Goal: Communication & Community: Answer question/provide support

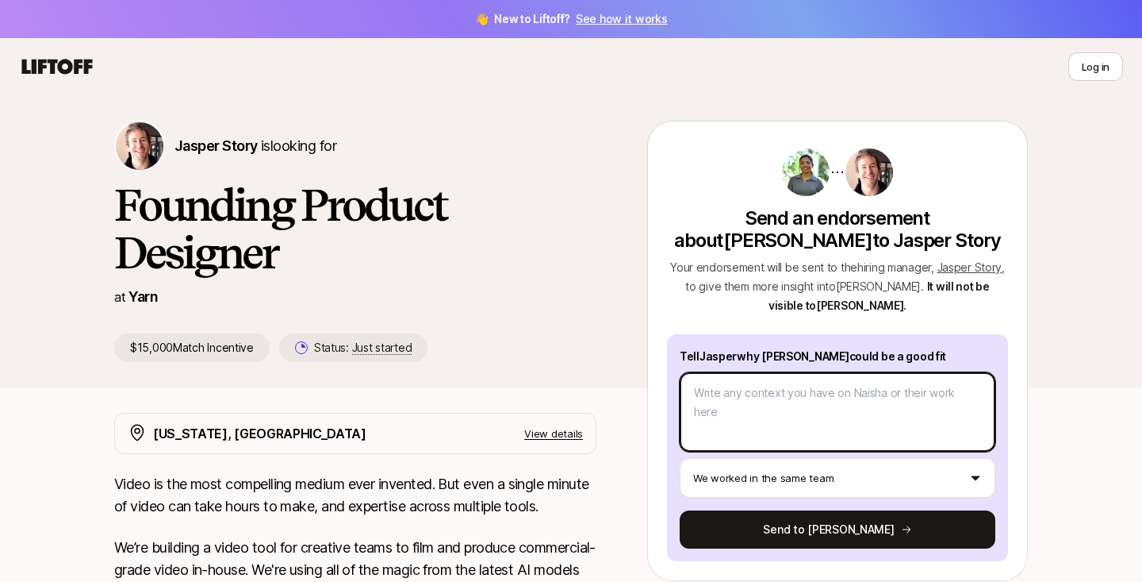
click at [770, 392] on textarea at bounding box center [838, 411] width 316 height 79
type textarea "I"
type textarea "x"
type textarea "IO"
type textarea "x"
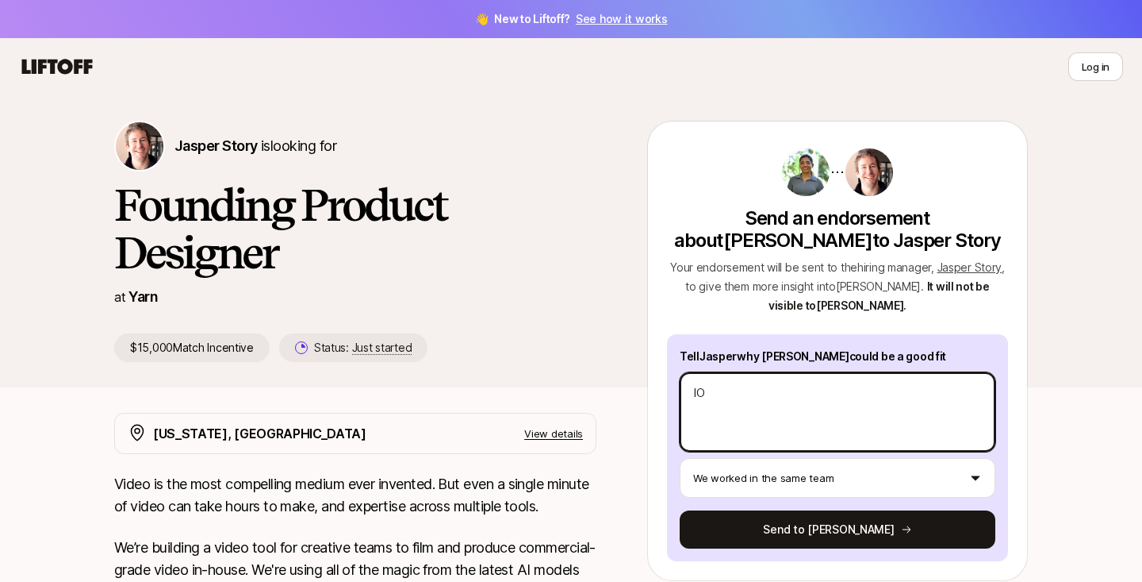
type textarea "I"
type textarea "x"
type textarea "I"
type textarea "x"
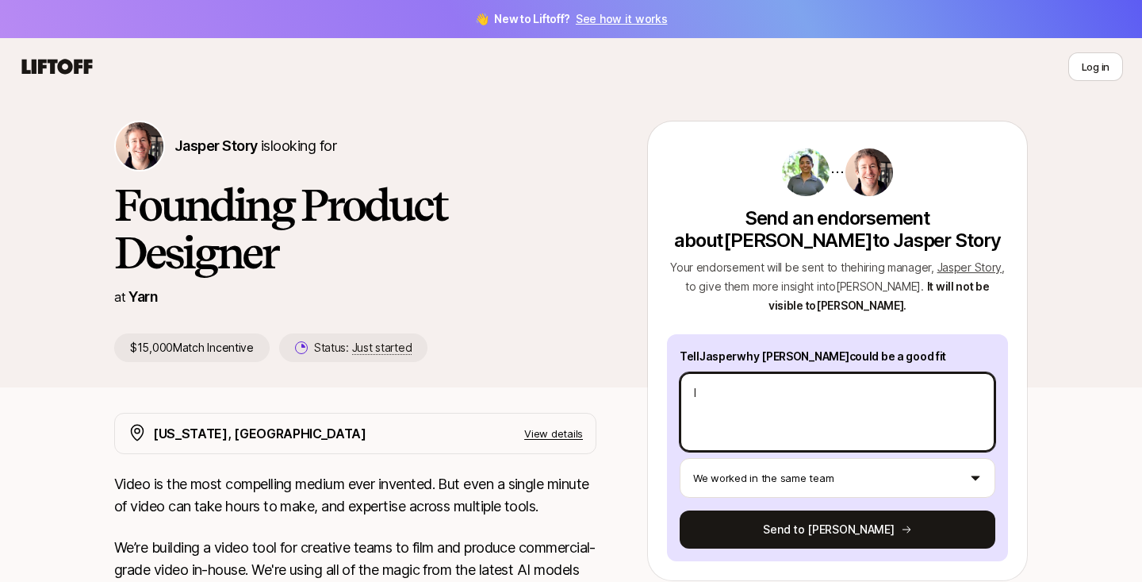
type textarea "I'"
type textarea "x"
type textarea "I'v"
type textarea "x"
type textarea "I've"
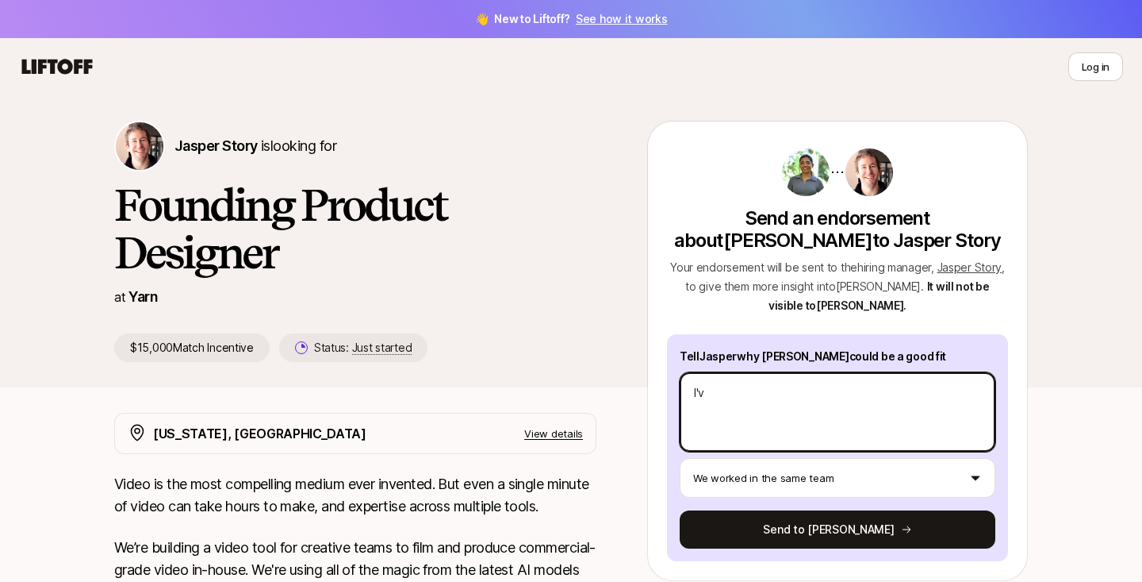
type textarea "x"
type textarea "I've"
type textarea "x"
type textarea "I've w"
type textarea "x"
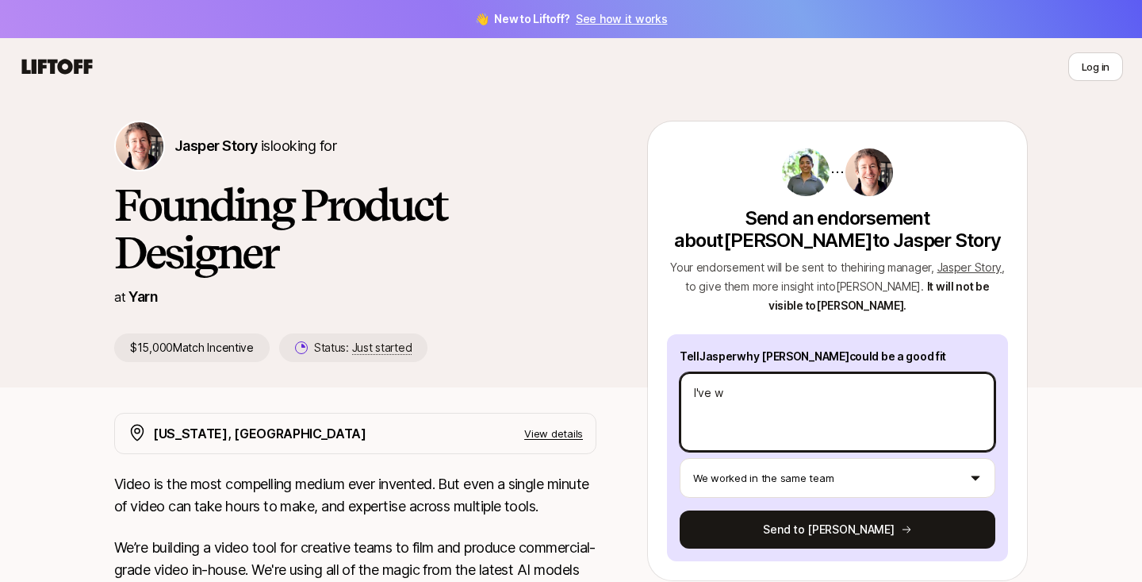
type textarea "I've wo"
type textarea "x"
type textarea "I've wor"
type textarea "x"
type textarea "I've work"
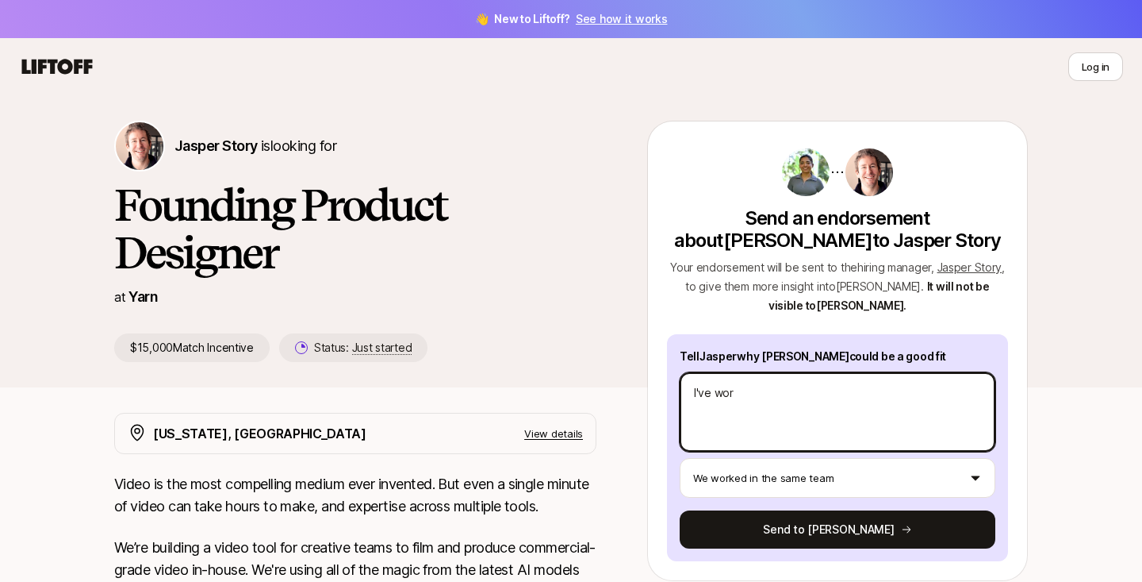
type textarea "x"
type textarea "I've worke"
type textarea "x"
type textarea "I've worked"
type textarea "x"
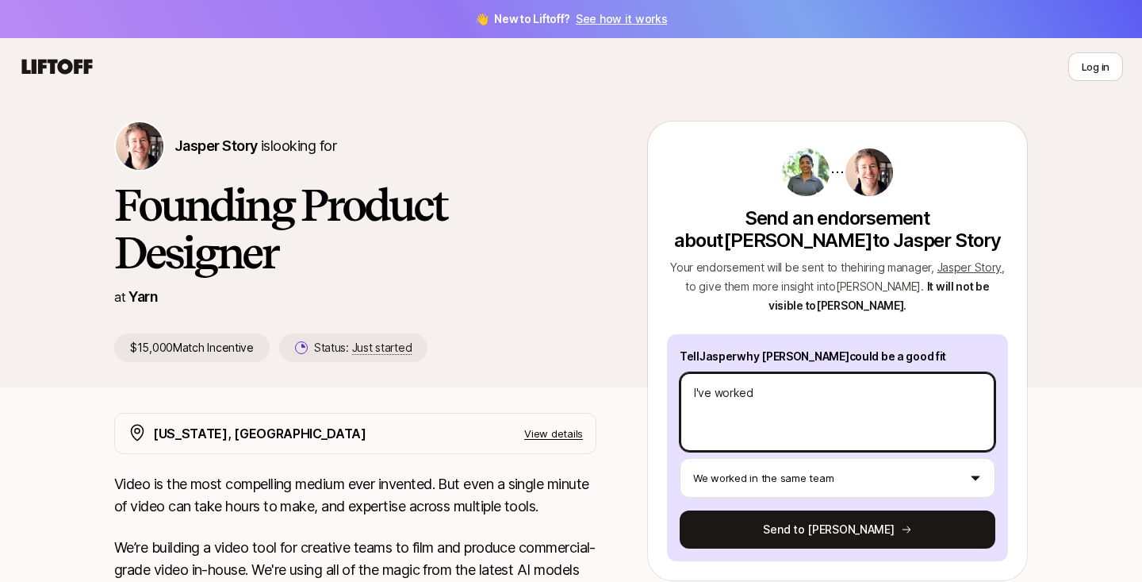
type textarea "I've worked"
type textarea "x"
type textarea "I've worked c"
type textarea "x"
type textarea "I've worked cl"
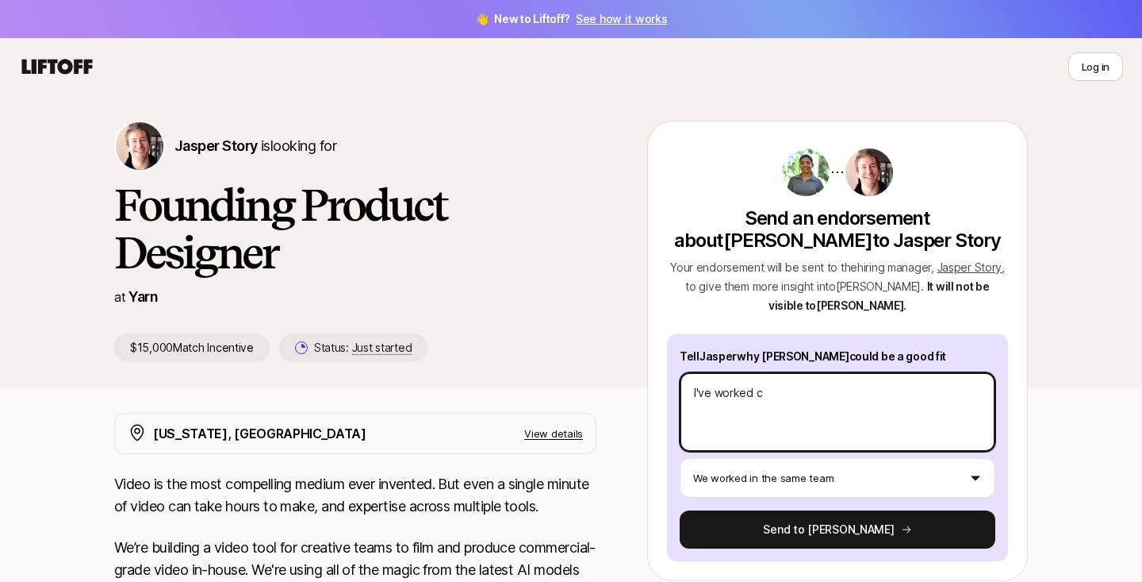
type textarea "x"
type textarea "I've worked clo"
type textarea "x"
type textarea "I've worked clos"
type textarea "x"
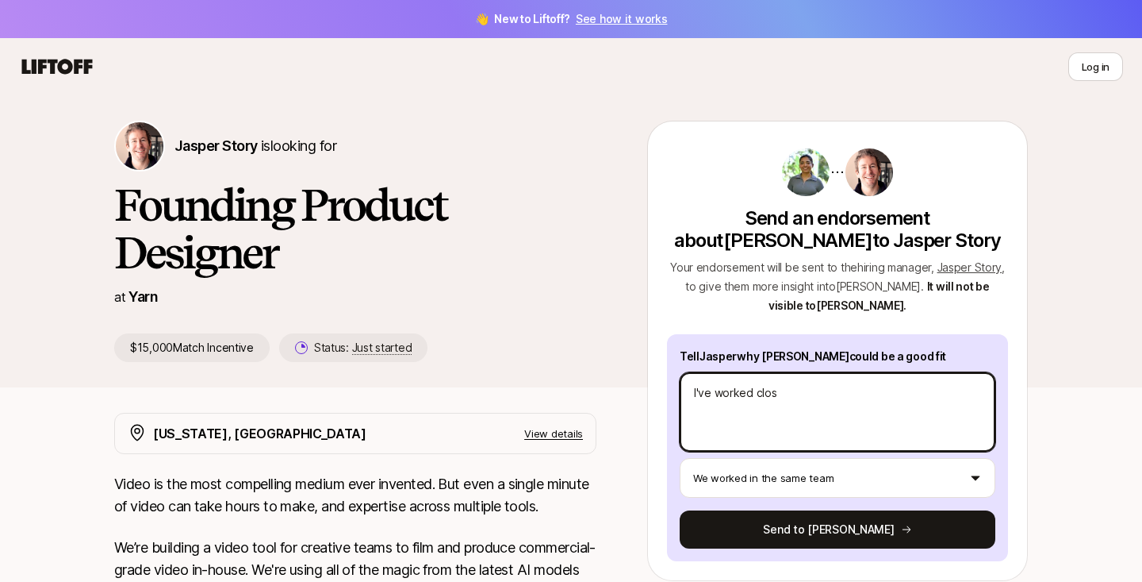
type textarea "I've worked close"
type textarea "x"
type textarea "I've worked closel"
type textarea "x"
type textarea "I've worked closely"
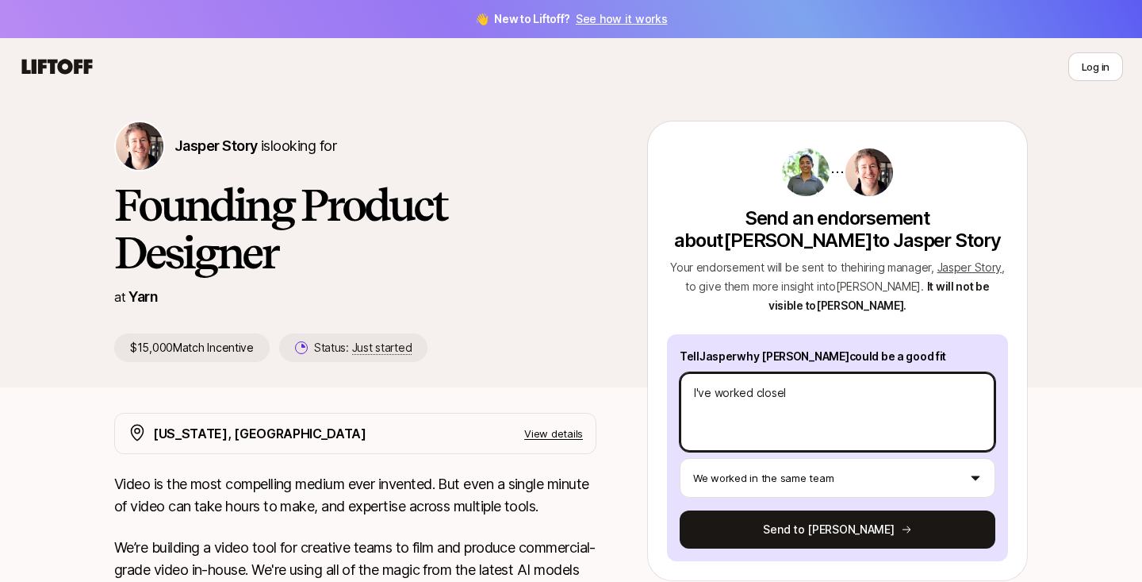
type textarea "x"
type textarea "I've worked closely"
type textarea "x"
type textarea "I've worked closely w"
type textarea "x"
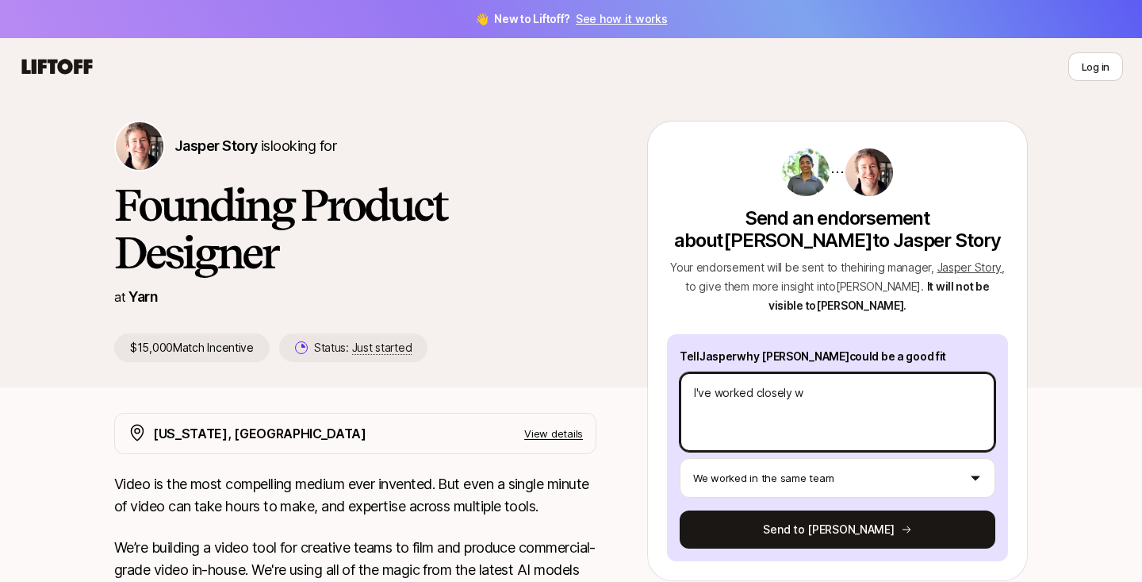
type textarea "I've worked closely wi"
type textarea "x"
type textarea "I've worked closely wit"
type textarea "x"
type textarea "I've worked closely with"
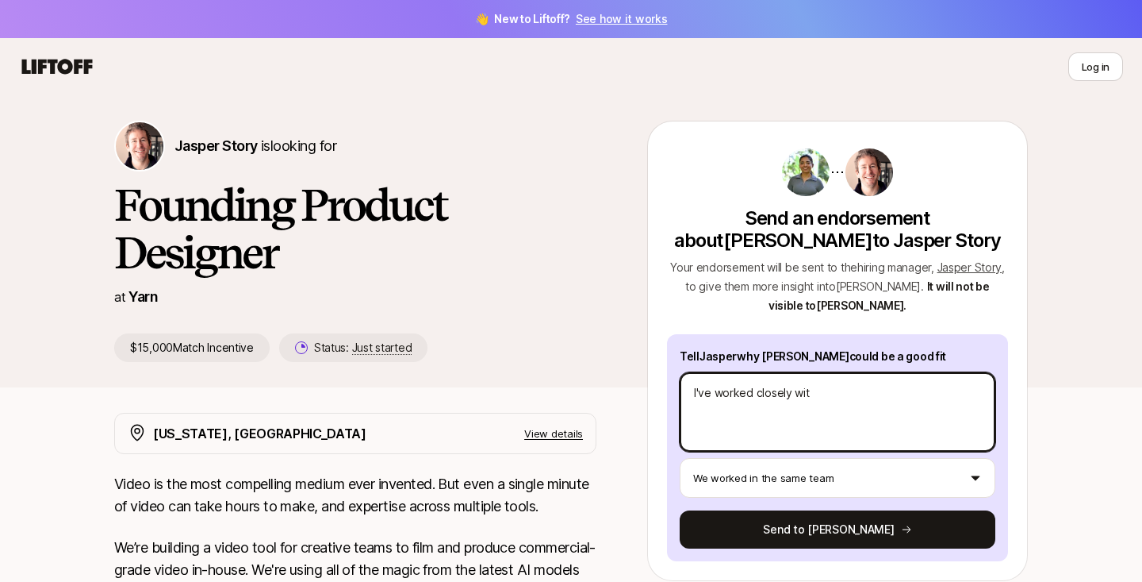
type textarea "x"
type textarea "I've worked closely with"
type textarea "x"
type textarea "I've worked closely with N"
type textarea "x"
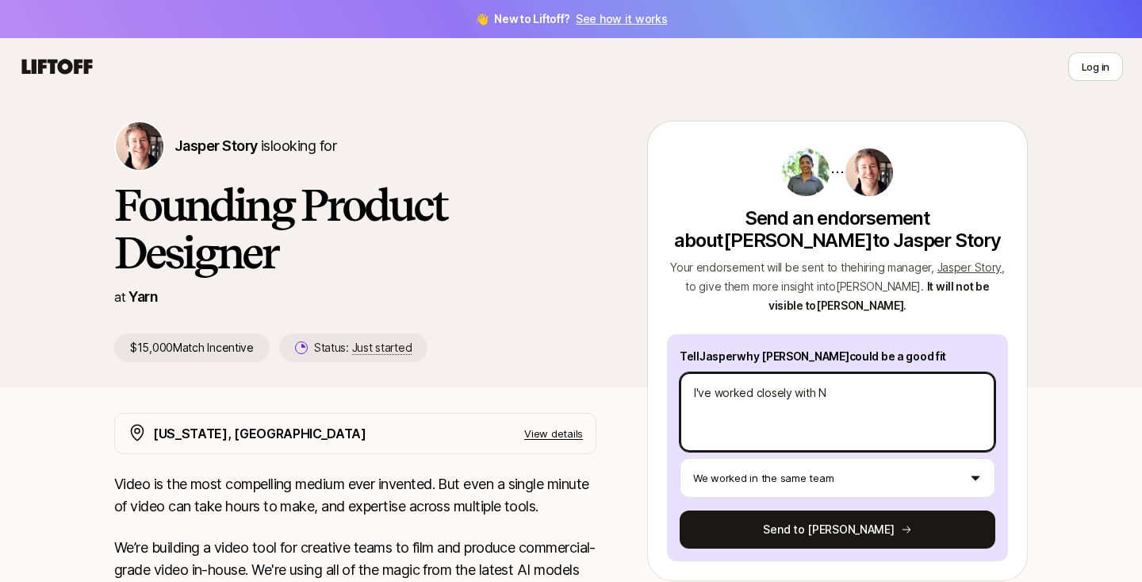
type textarea "I've worked closely with [PERSON_NAME]"
type textarea "x"
type textarea "I've worked closely with Nai"
type textarea "x"
type textarea "I've worked closely with [PERSON_NAME]"
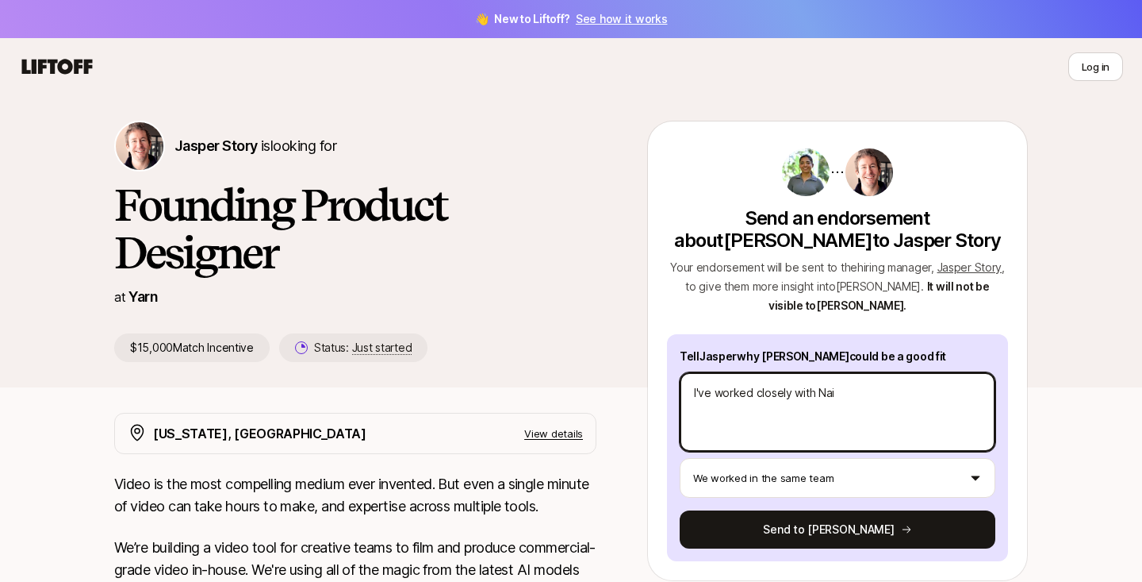
type textarea "x"
type textarea "I've worked closely with [PERSON_NAME]"
type textarea "x"
type textarea "I've worked closely with [PERSON_NAME]"
type textarea "x"
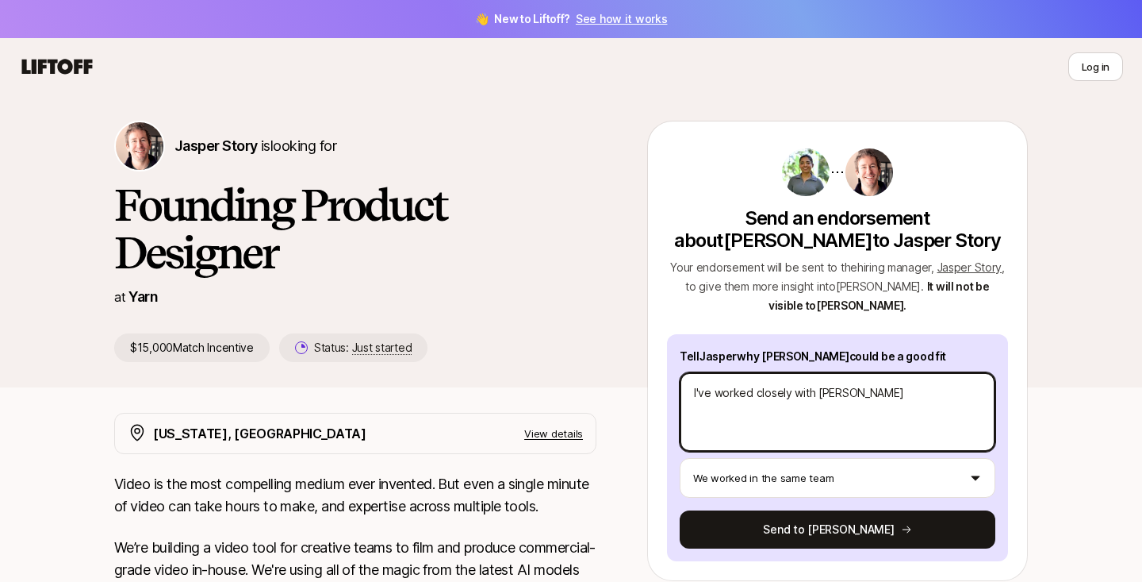
type textarea "I've worked closely with [PERSON_NAME]"
type textarea "x"
type textarea "I've worked closely with [PERSON_NAME] f"
type textarea "x"
type textarea "I've worked closely with [PERSON_NAME] fo"
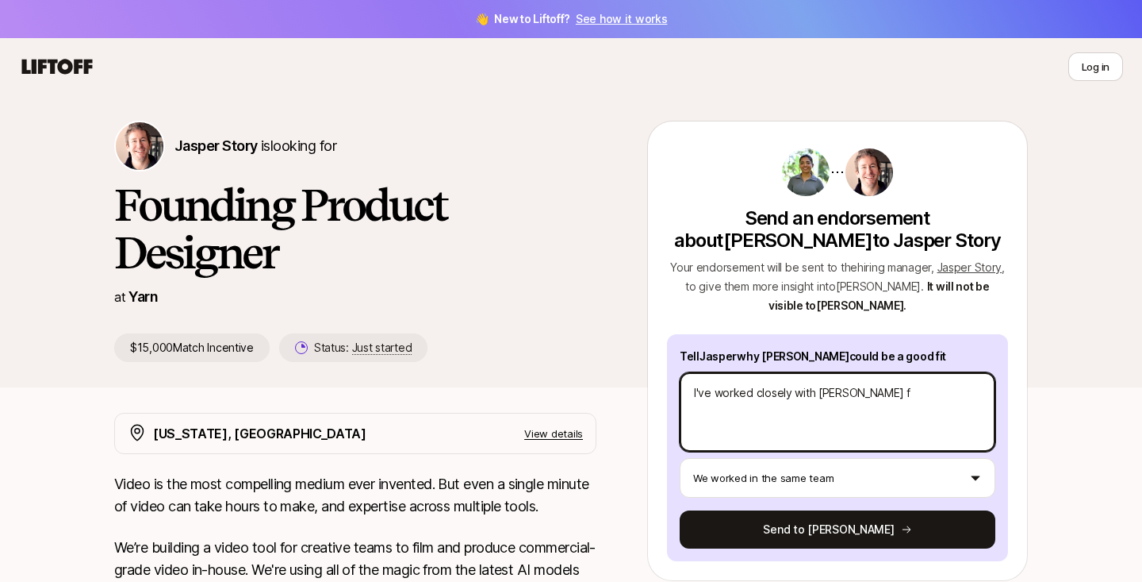
type textarea "x"
type textarea "I've worked closely with [PERSON_NAME] for"
type textarea "x"
type textarea "I've worked closely with [PERSON_NAME] for"
type textarea "x"
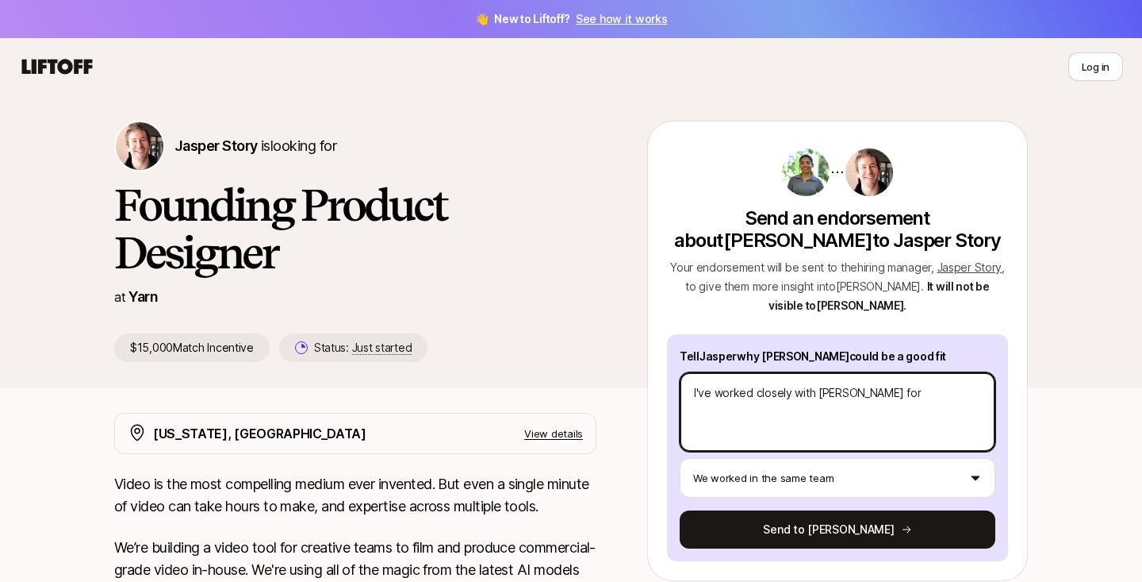
type textarea "I've worked closely with [PERSON_NAME] for o"
type textarea "x"
type textarea "I've worked closely with [PERSON_NAME] for ov"
type textarea "x"
type textarea "I've worked closely with [PERSON_NAME] for ove"
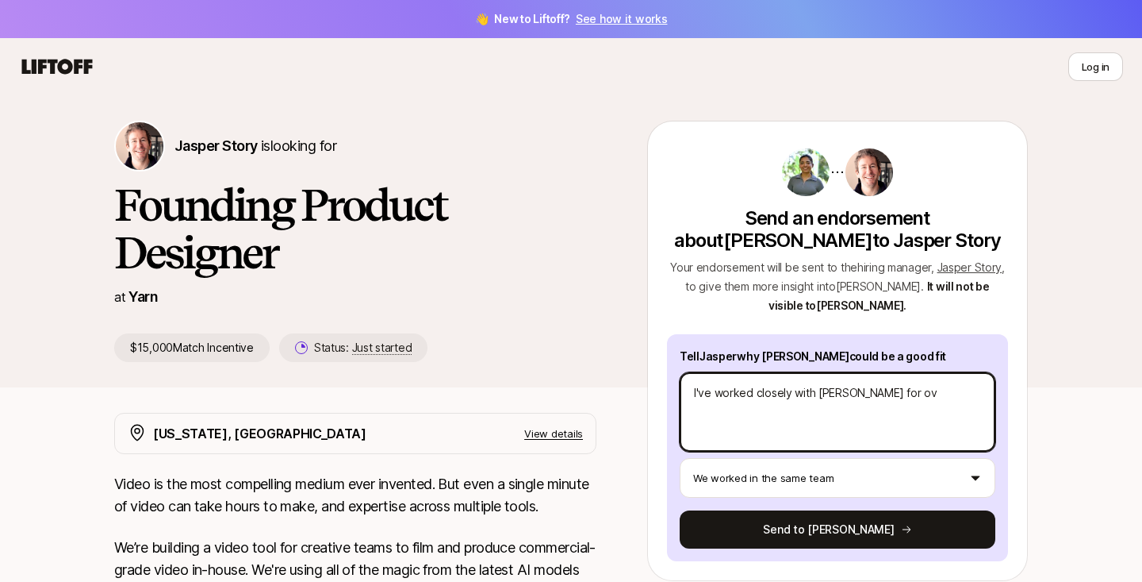
type textarea "x"
type textarea "I've worked closely with [PERSON_NAME] for over"
type textarea "x"
type textarea "I've worked closely with [PERSON_NAME] for over"
type textarea "x"
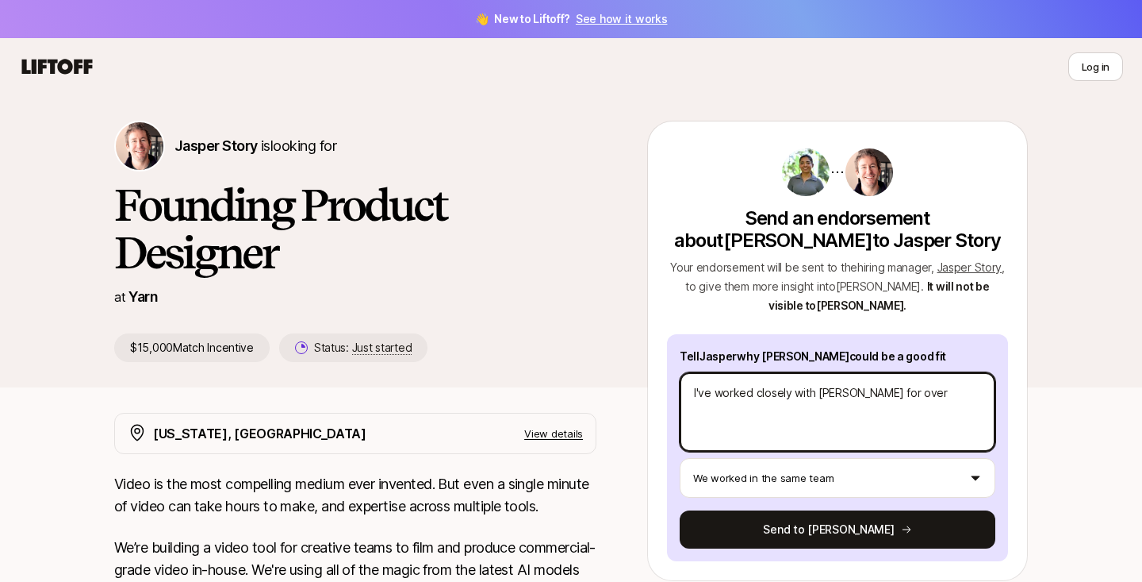
type textarea "I've worked closely with [PERSON_NAME] for over y"
type textarea "x"
type textarea "I've worked closely with [PERSON_NAME] for over ye"
type textarea "x"
type textarea "I've worked closely with [PERSON_NAME] for over yea"
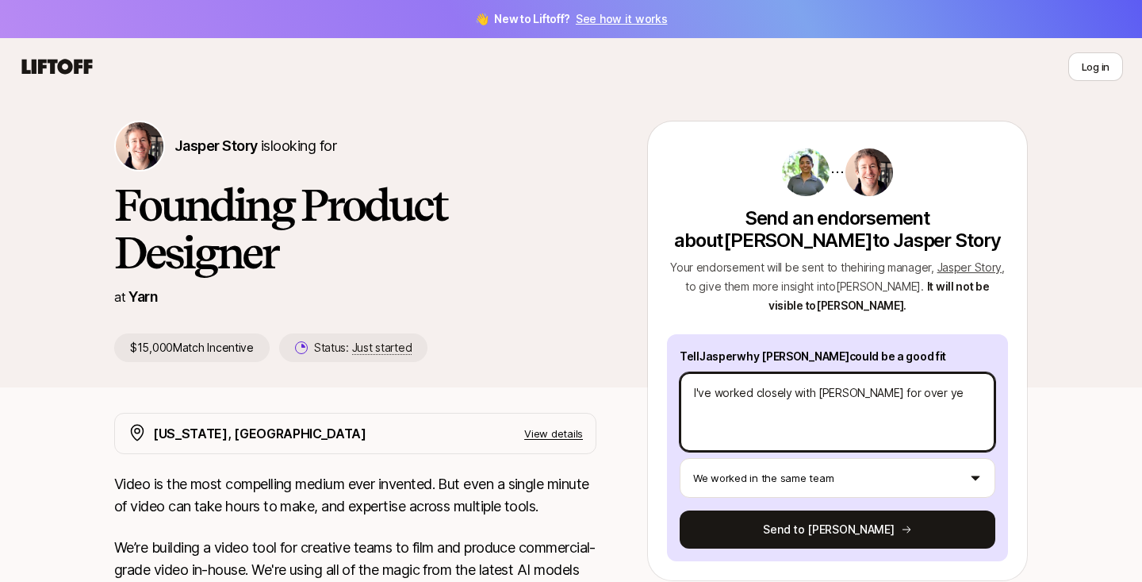
type textarea "x"
type textarea "I've worked closely with [PERSON_NAME] for over year"
type textarea "x"
type textarea "I've worked closely with [PERSON_NAME] for over year,"
type textarea "x"
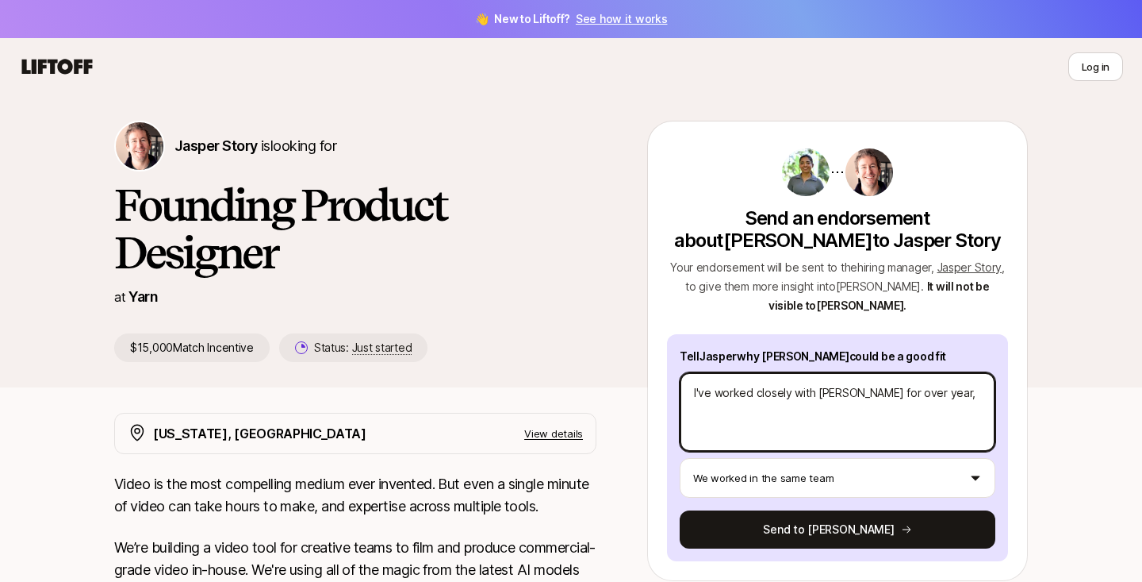
type textarea "I've worked closely with [PERSON_NAME] for over year,"
type textarea "x"
type textarea "I've worked closely with [PERSON_NAME] for over year, w"
type textarea "x"
type textarea "I've worked closely with [PERSON_NAME] for over year, wo"
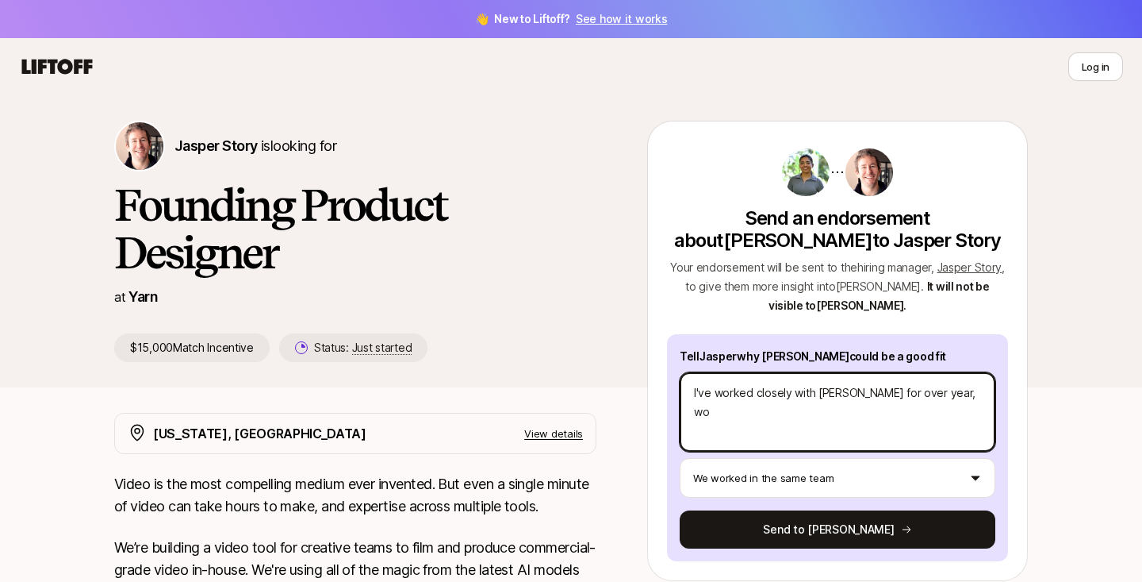
type textarea "x"
type textarea "I've worked closely with [PERSON_NAME] for over year, wor"
type textarea "x"
type textarea "I've worked closely with [PERSON_NAME] for over year, work"
type textarea "x"
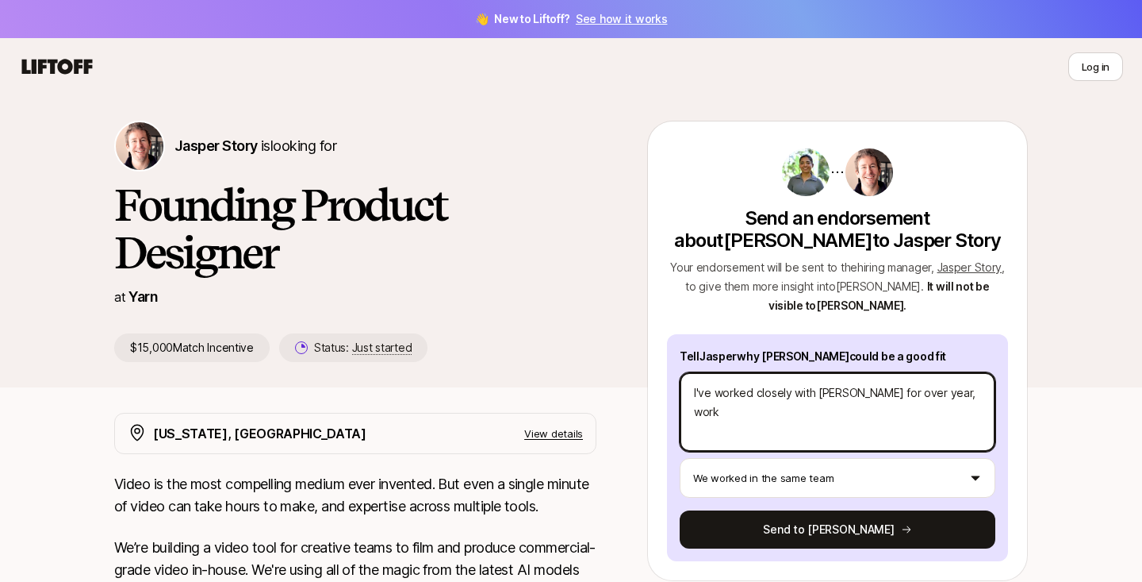
type textarea "I've worked closely with [PERSON_NAME] for over year, worki"
type textarea "x"
type textarea "I've worked closely with [PERSON_NAME] for over year, workin"
type textarea "x"
type textarea "I've worked closely with [PERSON_NAME] for over year, working"
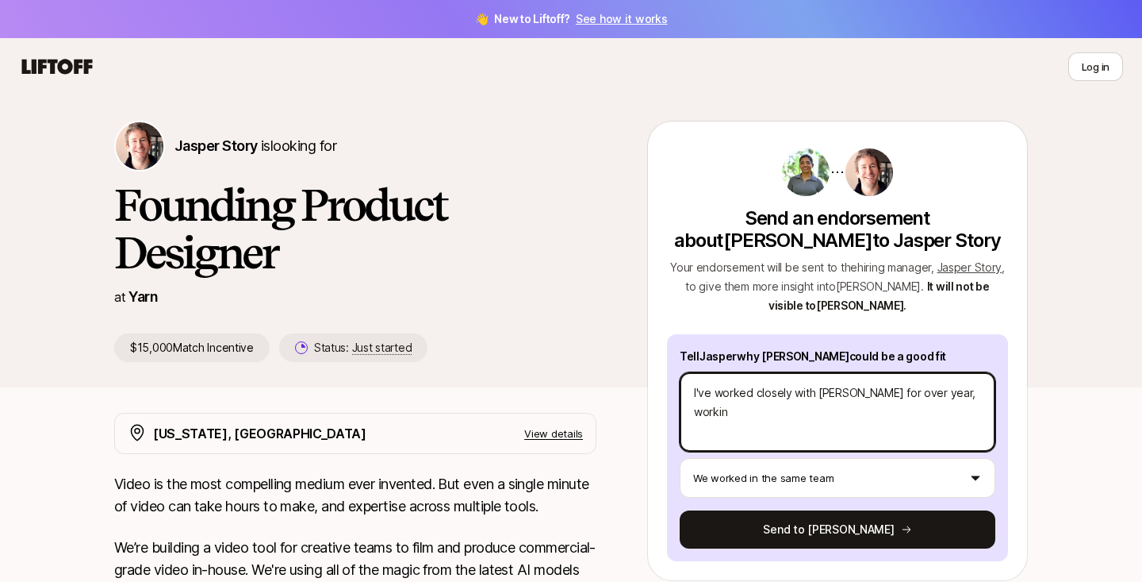
type textarea "x"
type textarea "I've worked closely with [PERSON_NAME] for over year, working"
type textarea "x"
type textarea "I've worked closely with [PERSON_NAME] for over year, working i"
type textarea "x"
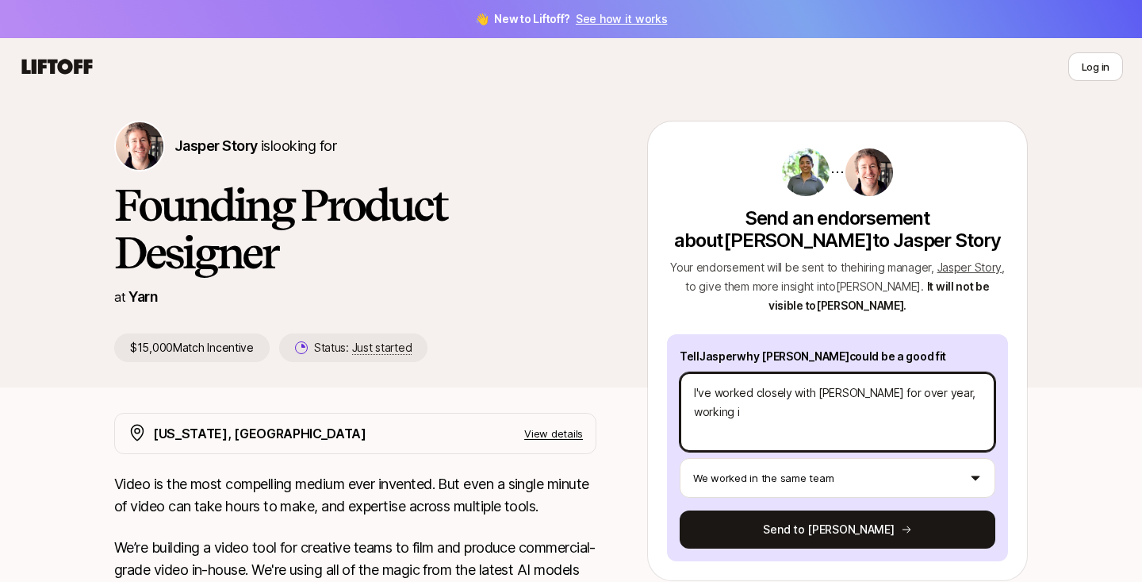
type textarea "I've worked closely with [PERSON_NAME] for over year, working in"
type textarea "x"
type textarea "I've worked closely with [PERSON_NAME] for over year, working i"
type textarea "x"
type textarea "I've worked closely with [PERSON_NAME] for over year, working"
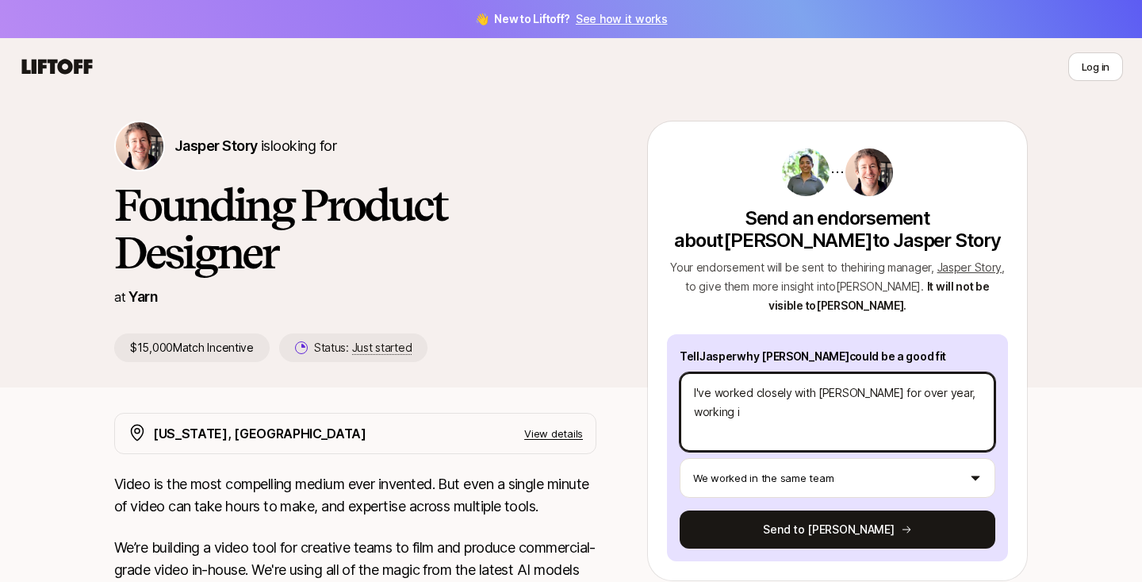
type textarea "x"
type textarea "I've worked closely with [PERSON_NAME] for over year, working a"
type textarea "x"
type textarea "I've worked closely with [PERSON_NAME] for over year, working as"
type textarea "x"
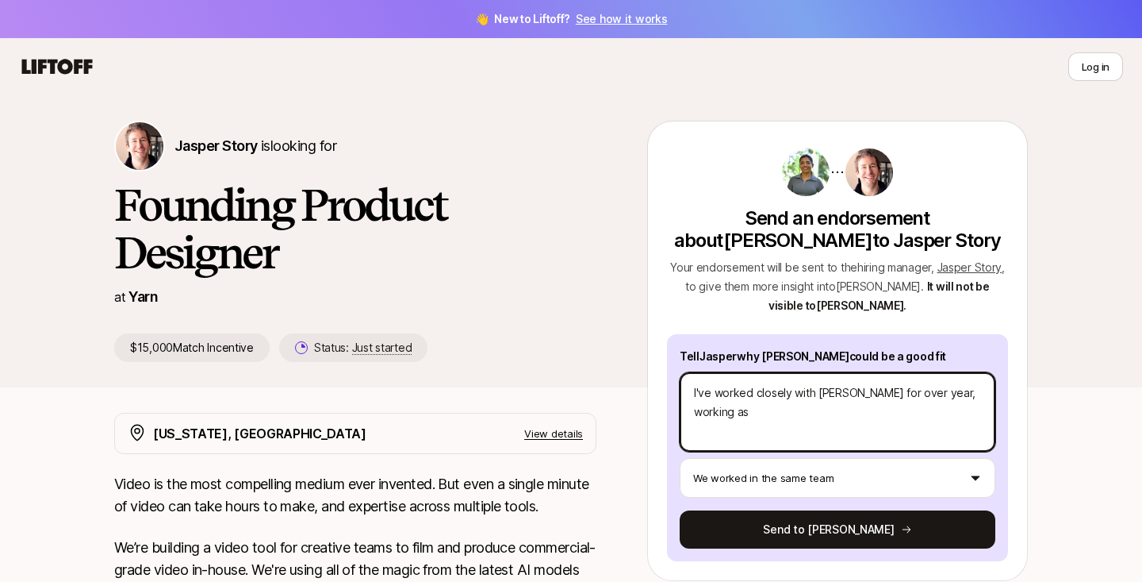
type textarea "I've worked closely with [PERSON_NAME] for over year, working as"
type textarea "x"
type textarea "I've worked closely with [PERSON_NAME] for over year, working as t"
type textarea "x"
type textarea "I've worked closely with [PERSON_NAME] for over year, working as th"
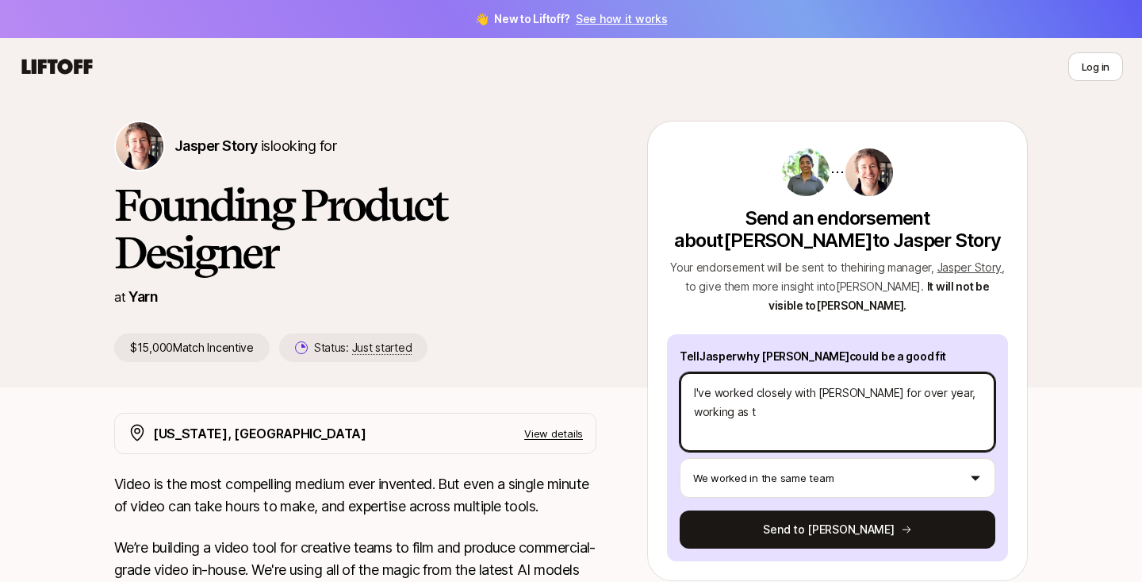
type textarea "x"
type textarea "I've worked closely with [PERSON_NAME] for over year, working as the"
type textarea "x"
type textarea "I've worked closely with [PERSON_NAME] for over year, working as the"
type textarea "x"
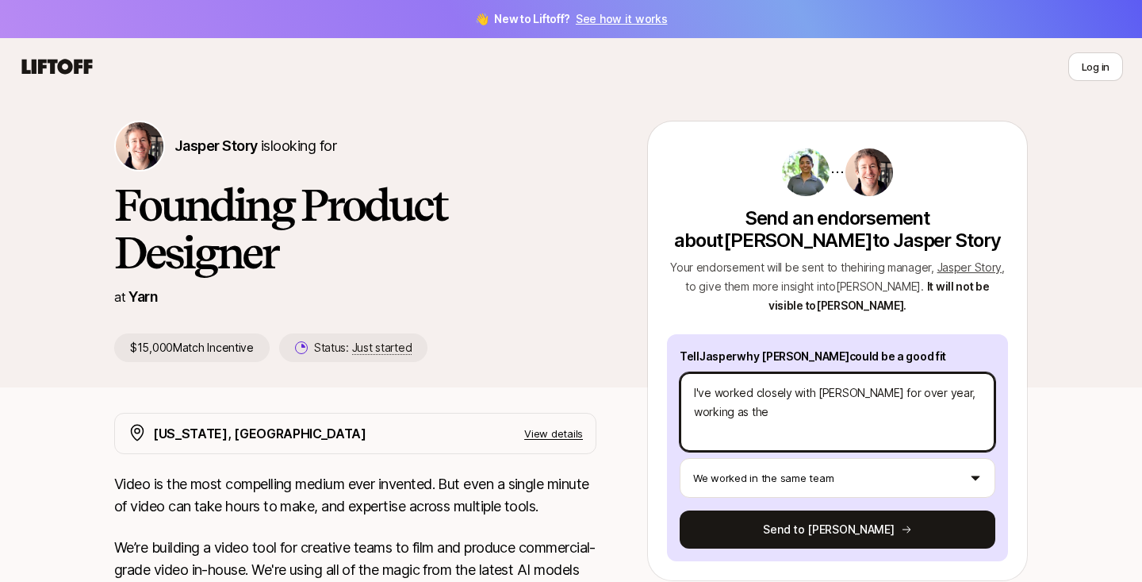
type textarea "I've worked closely with [PERSON_NAME] for over year, working as the U"
type textarea "x"
type textarea "I've worked closely with [PERSON_NAME] for over year, working as the UI"
type textarea "x"
type textarea "I've worked closely with [PERSON_NAME] for over year, working as the UI/"
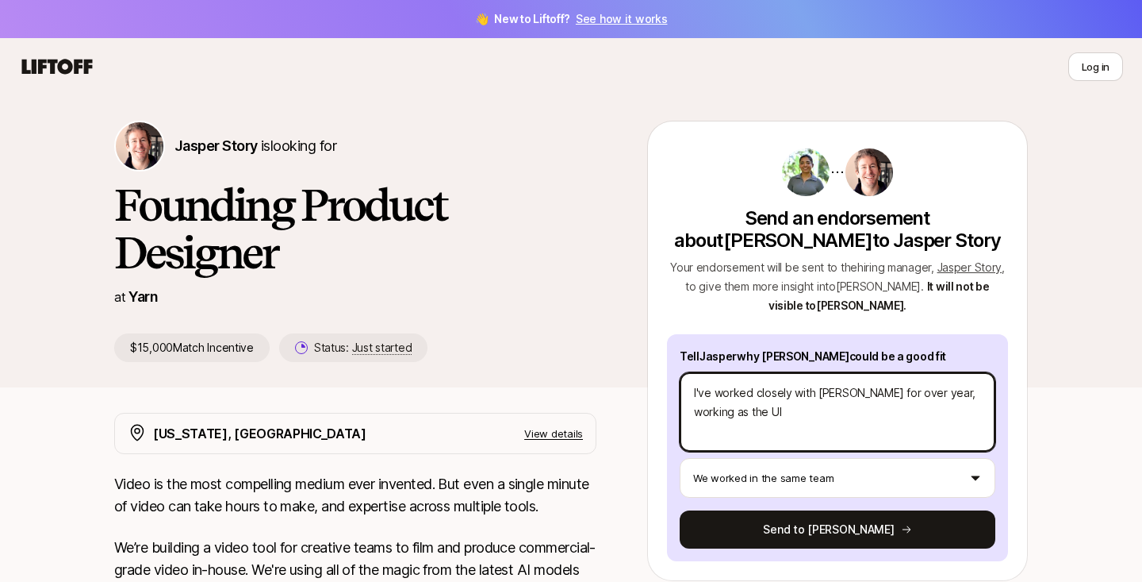
type textarea "x"
type textarea "I've worked closely with [PERSON_NAME] for over year, working as the UI/U"
type textarea "x"
type textarea "I've worked closely with [PERSON_NAME] for over year, working as the UI/UX"
type textarea "x"
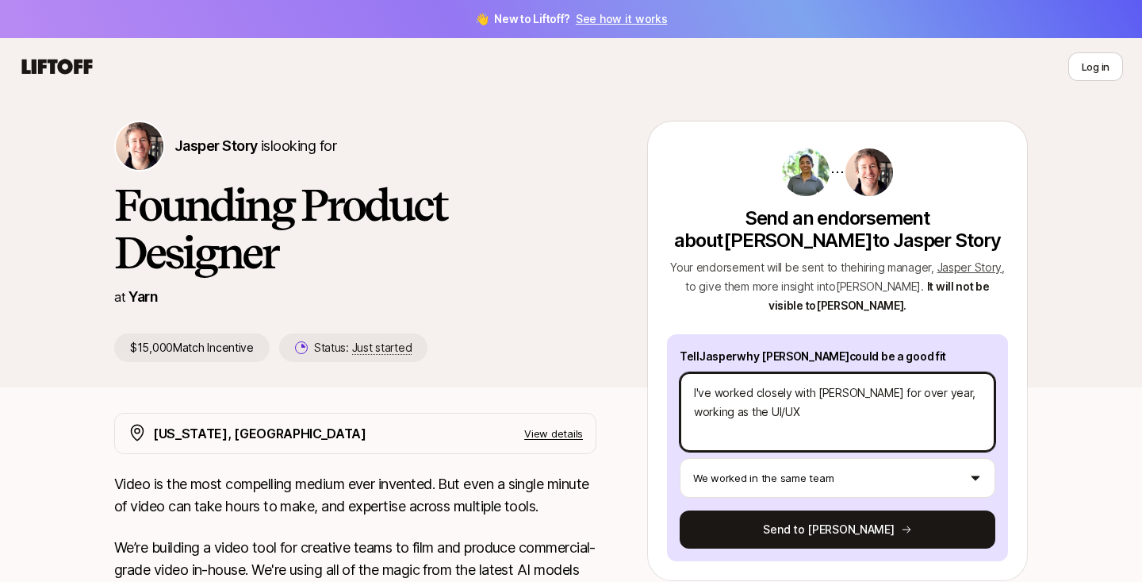
type textarea "I've worked closely with [PERSON_NAME] for over year, working as the UI/UX"
type textarea "x"
type textarea "I've worked closely with [PERSON_NAME] for over year, working as the UI/UX d"
type textarea "x"
type textarea "I've worked closely with [PERSON_NAME] for over year, working as the UI/UX de"
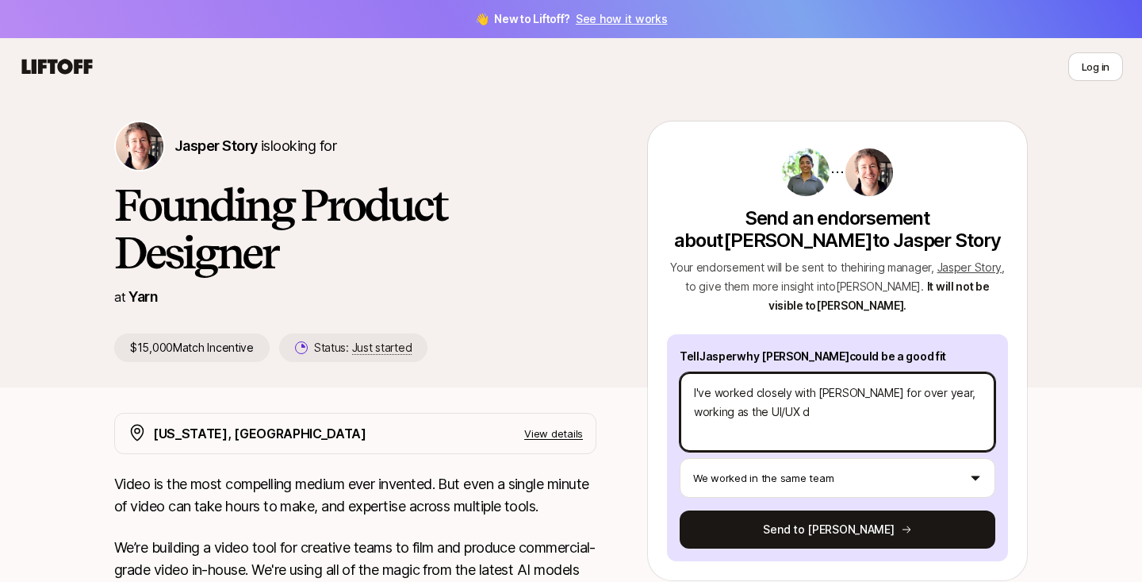
type textarea "x"
type textarea "I've worked closely with [PERSON_NAME] for over year, working as the UI/UX des"
type textarea "x"
type textarea "I've worked closely with [PERSON_NAME] for over year, working as the UI/UX desi"
type textarea "x"
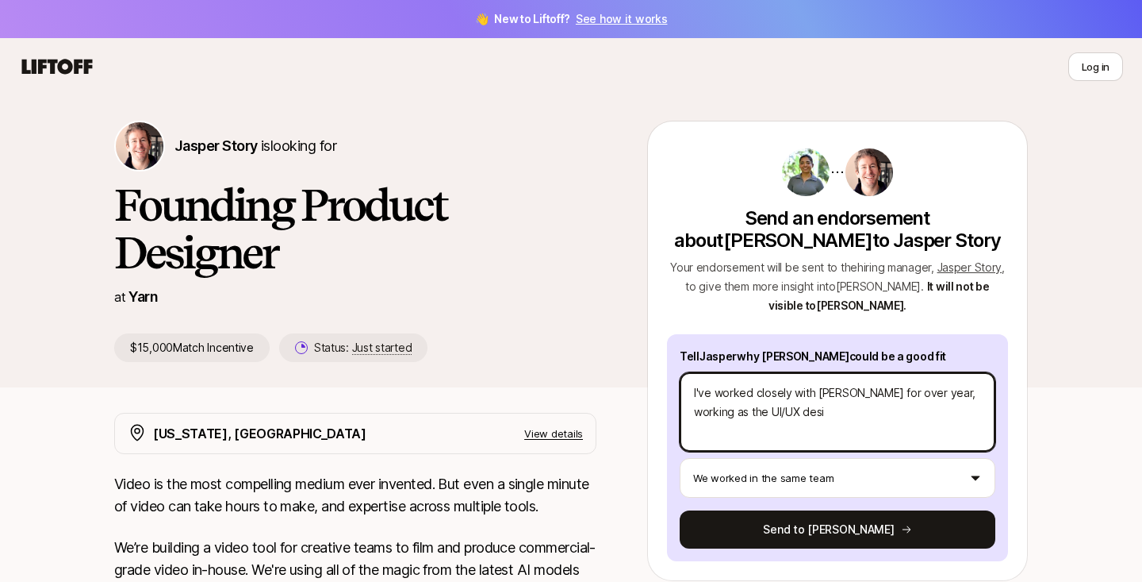
type textarea "I've worked closely with [PERSON_NAME] for over year, working as the UI/UX desig"
type textarea "x"
type textarea "I've worked closely with [PERSON_NAME] for over year, working as the UI/UX desi…"
type textarea "x"
type textarea "I've worked closely with [PERSON_NAME] for over year, working as the UI/UX desi…"
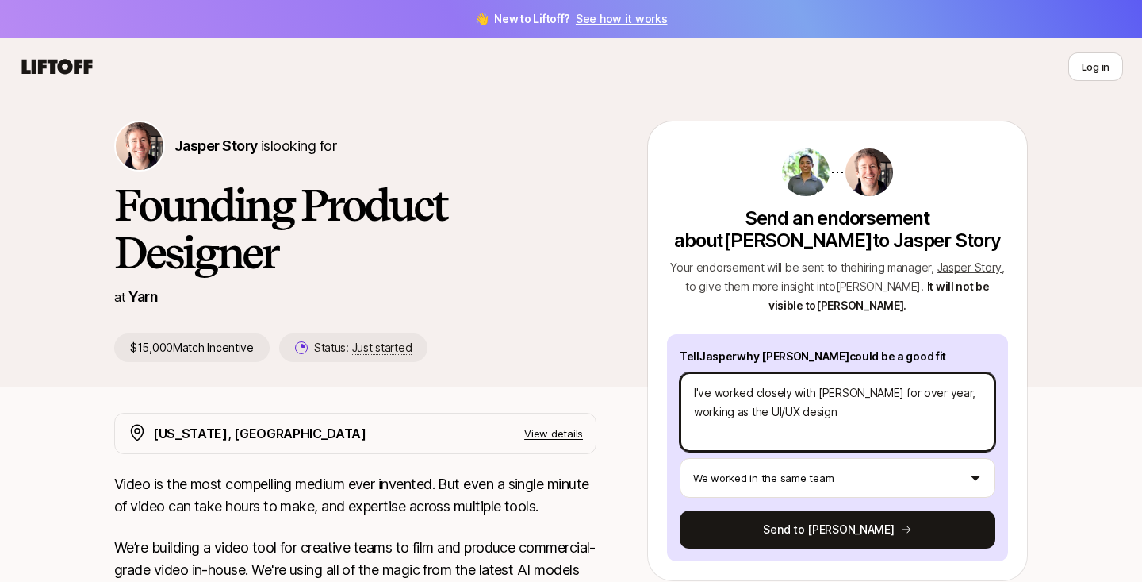
type textarea "x"
type textarea "I've worked closely with [PERSON_NAME] for over year, working as the UI/UX desi…"
type textarea "x"
type textarea "I've worked closely with [PERSON_NAME] for over year, working as the UI/UX desi…"
type textarea "x"
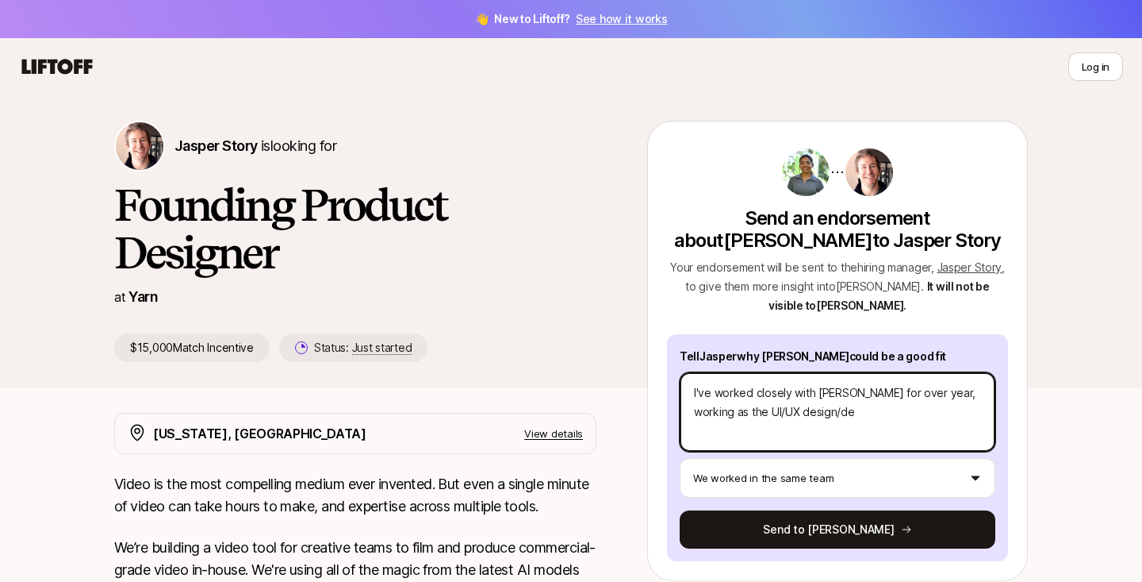
type textarea "I've worked closely with [PERSON_NAME] for over year, working as the UI/UX desi…"
type textarea "x"
type textarea "I've worked closely with [PERSON_NAME] for over year, working as the UI/UX desi…"
type textarea "x"
type textarea "I've worked closely with [PERSON_NAME] for over year, working as the UI/UX desi…"
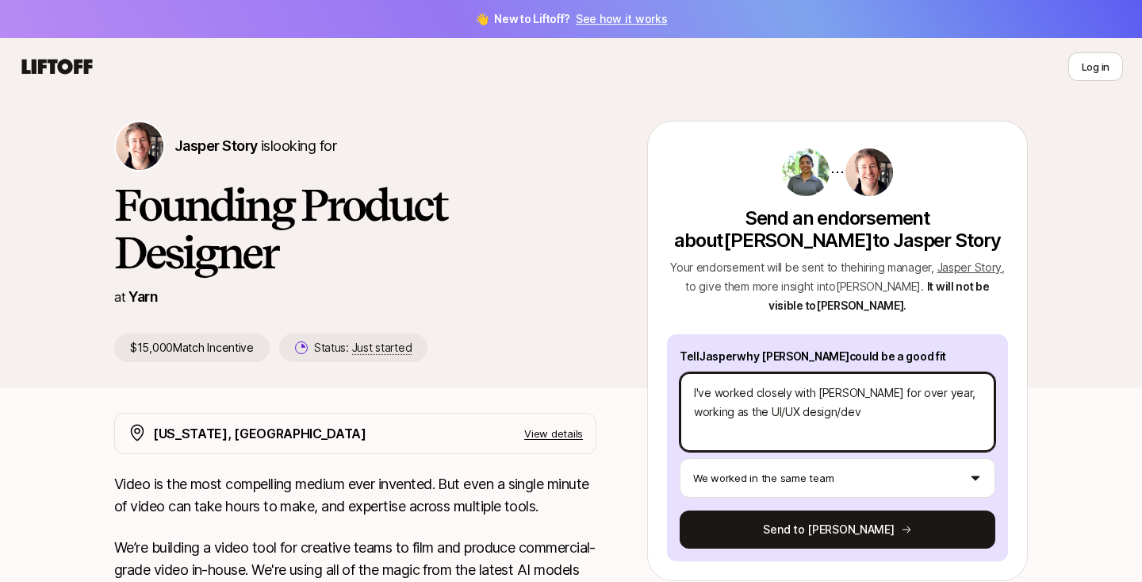
type textarea "x"
type textarea "I've worked closely with [PERSON_NAME] for over year, working as the UI/UX desi…"
type textarea "x"
type textarea "I've worked closely with [PERSON_NAME] for over year, working as the UI/UX desi…"
type textarea "x"
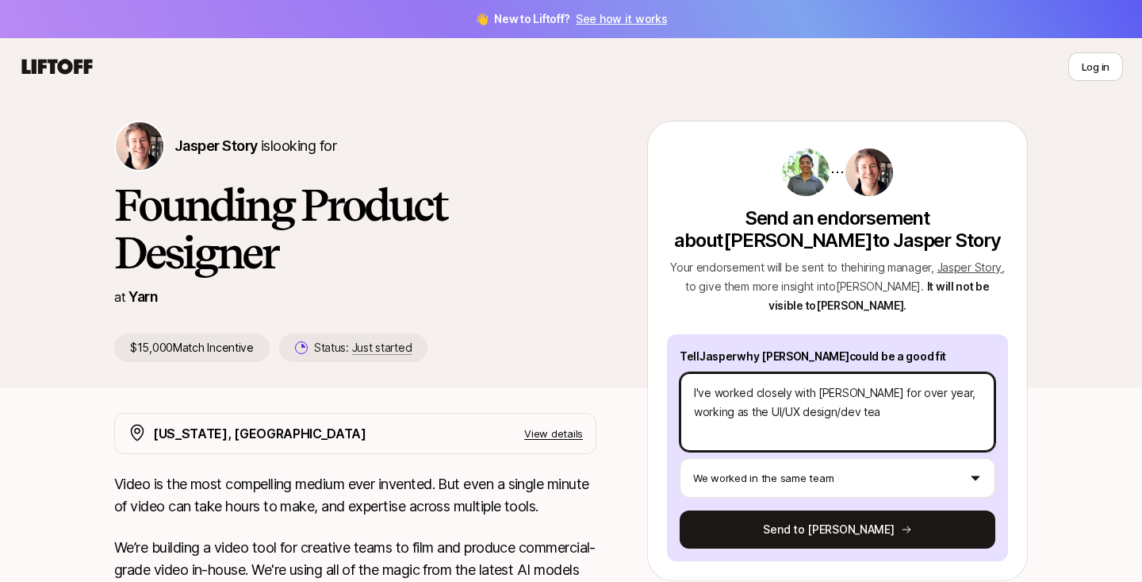
type textarea "I've worked closely with [PERSON_NAME] for over year, working as the UI/UX desi…"
type textarea "x"
type textarea "I've worked closely with [PERSON_NAME] for over year, working as the UI/UX desi…"
type textarea "x"
type textarea "I've worked closely with [PERSON_NAME] for over year, working as the UI/UX desi…"
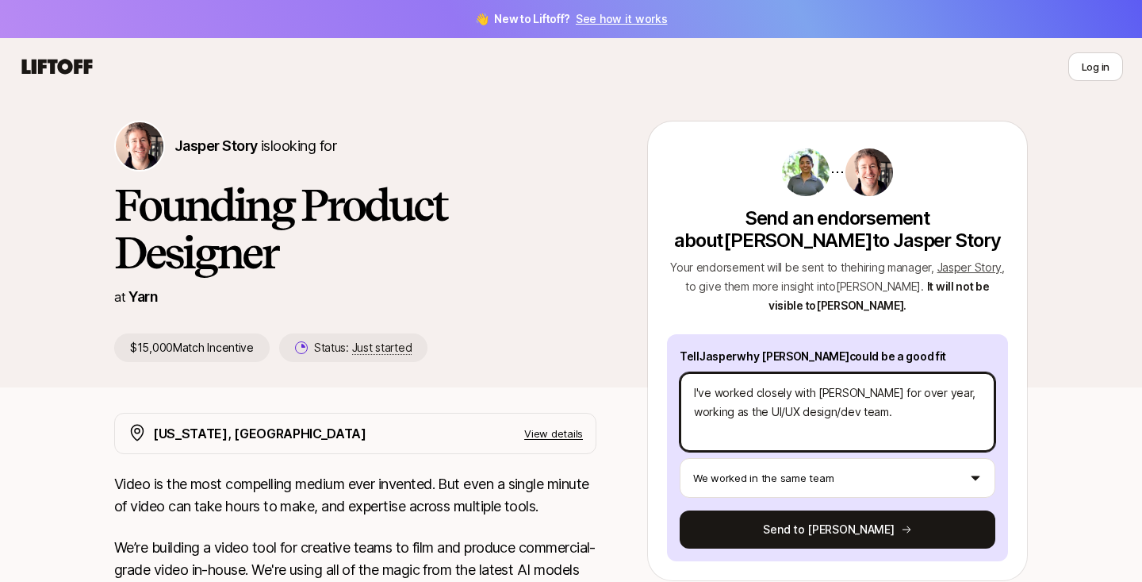
type textarea "x"
type textarea "I've worked closely with [PERSON_NAME] for over year, working as the UI/UX desi…"
type textarea "x"
type textarea "I've worked closely with [PERSON_NAME] for over year, working as the UI/UX desi…"
type textarea "x"
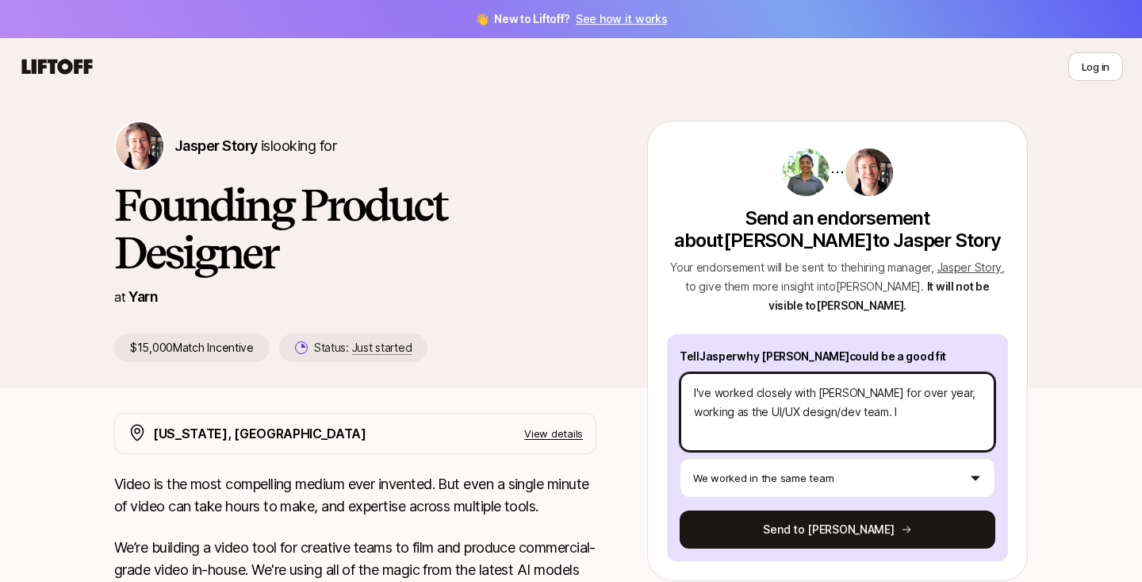
type textarea "I've worked closely with [PERSON_NAME] for over year, working as the UI/UX desi…"
type textarea "x"
type textarea "I've worked closely with [PERSON_NAME] for over year, working as the UI/UX desi…"
type textarea "x"
type textarea "I've worked closely with [PERSON_NAME] for over year, working as the UI/UX desi…"
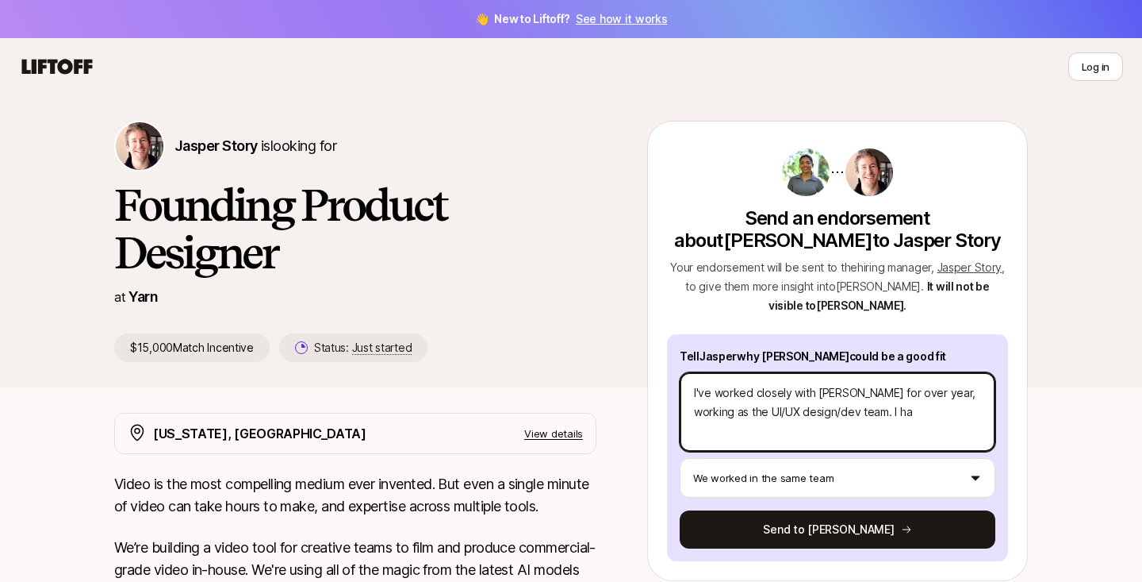
type textarea "x"
type textarea "I've worked closely with [PERSON_NAME] for over year, working as the UI/UX desi…"
type textarea "x"
type textarea "I've worked closely with [PERSON_NAME] for over year, working as the UI/UX desi…"
type textarea "x"
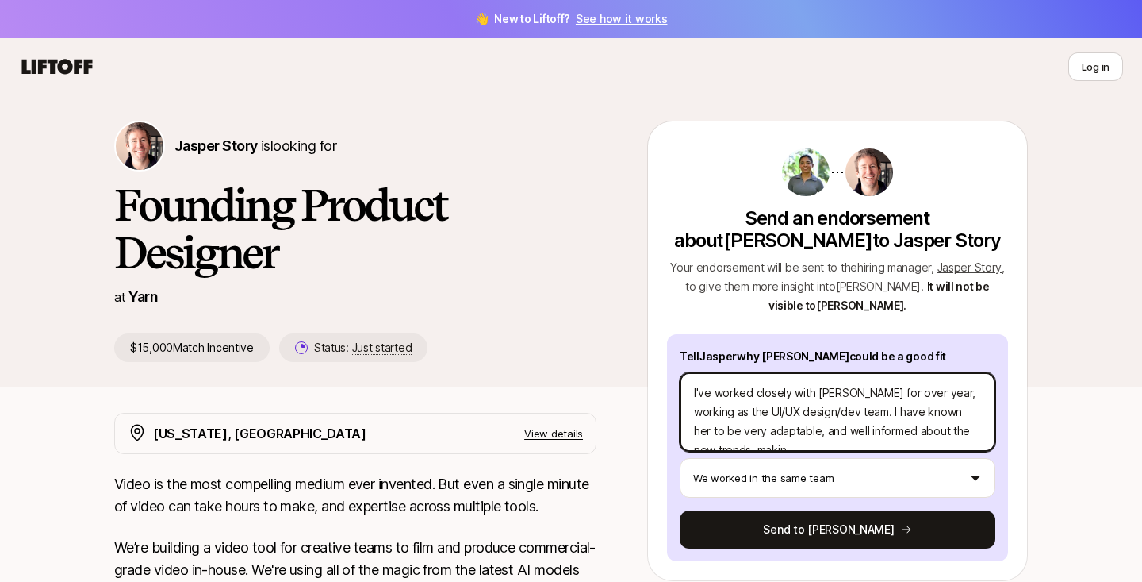
scroll to position [19, 0]
